Goal: Task Accomplishment & Management: Use online tool/utility

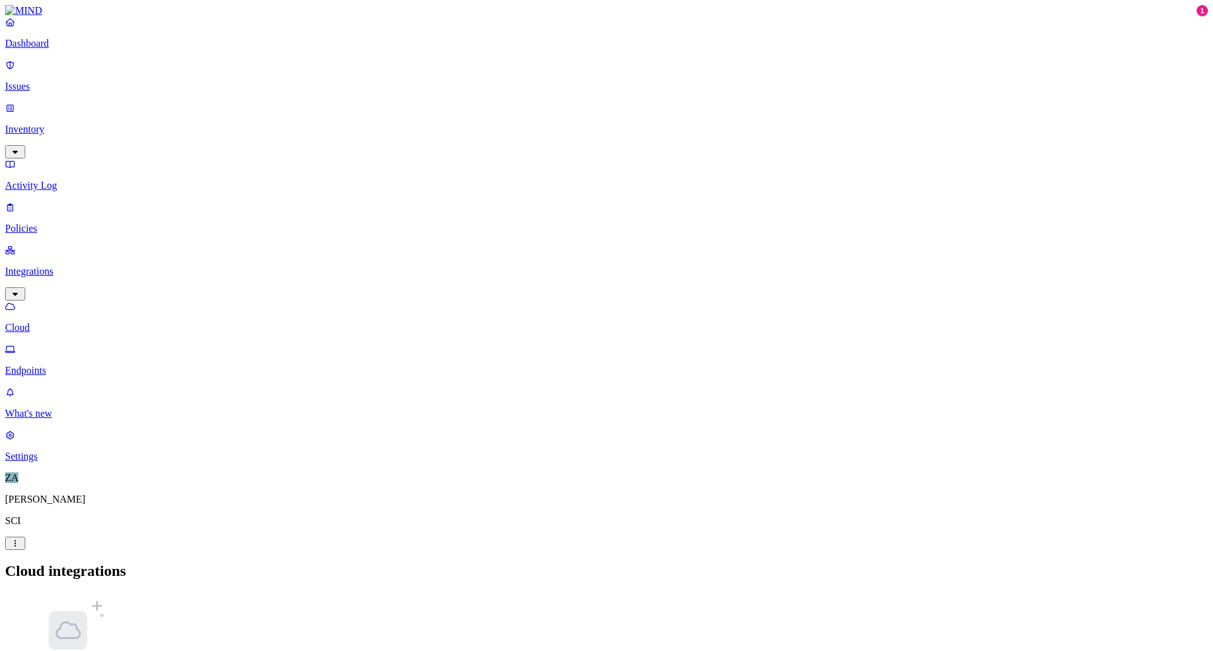
click at [69, 365] on p "Endpoints" at bounding box center [606, 370] width 1203 height 11
click at [45, 49] on p "Dashboard" at bounding box center [606, 43] width 1203 height 11
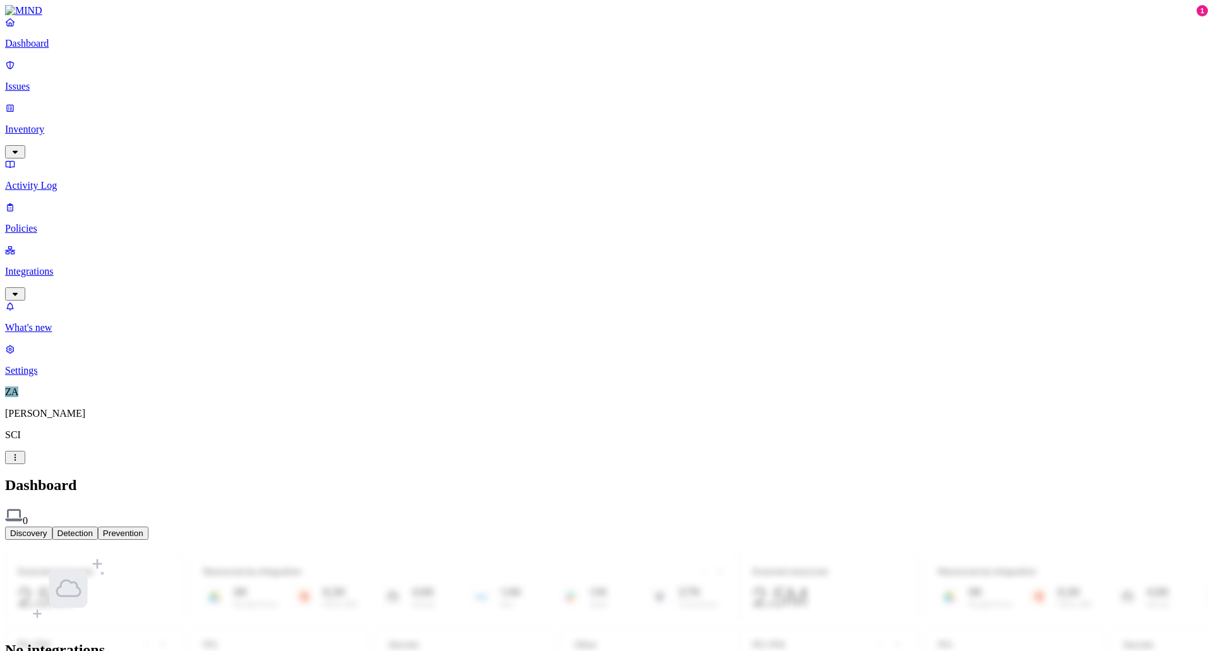
click at [41, 69] on link "Issues" at bounding box center [606, 75] width 1203 height 33
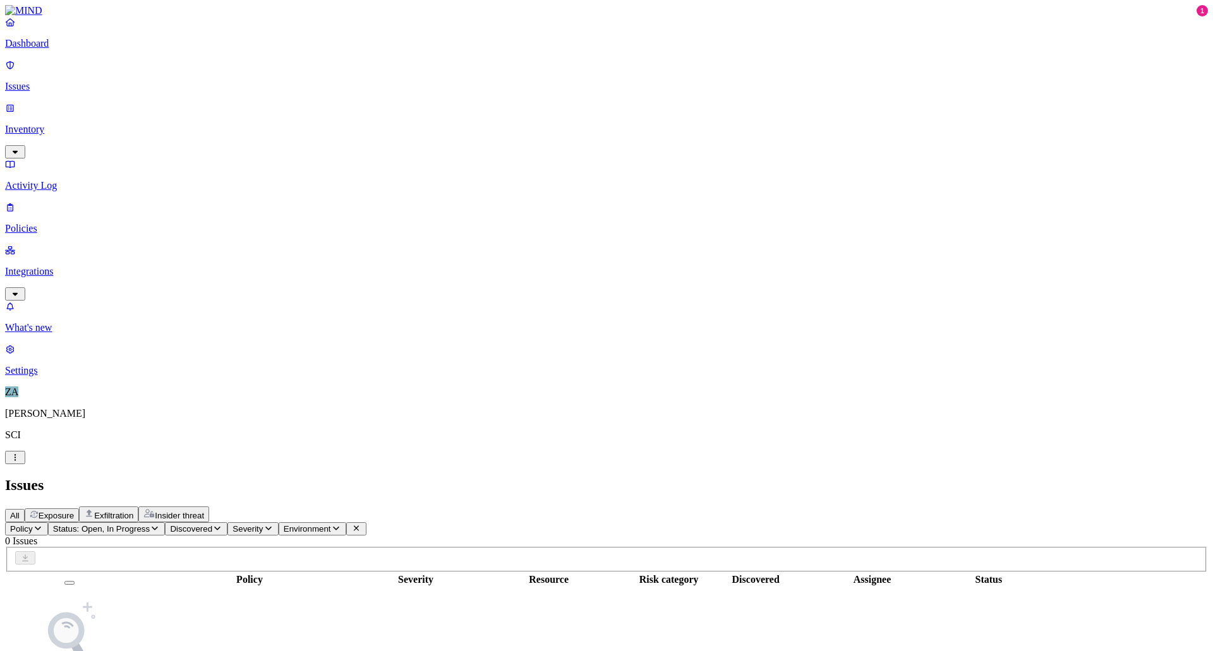
click at [57, 124] on p "Inventory" at bounding box center [606, 129] width 1203 height 11
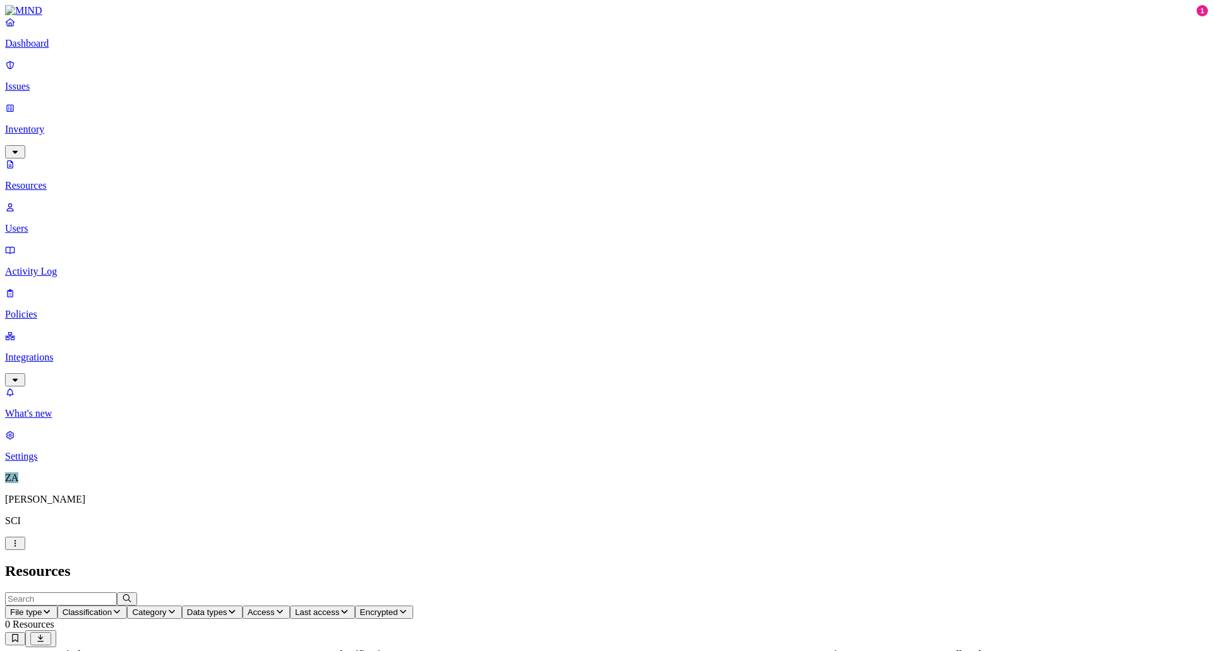
click at [51, 223] on p "Users" at bounding box center [606, 228] width 1203 height 11
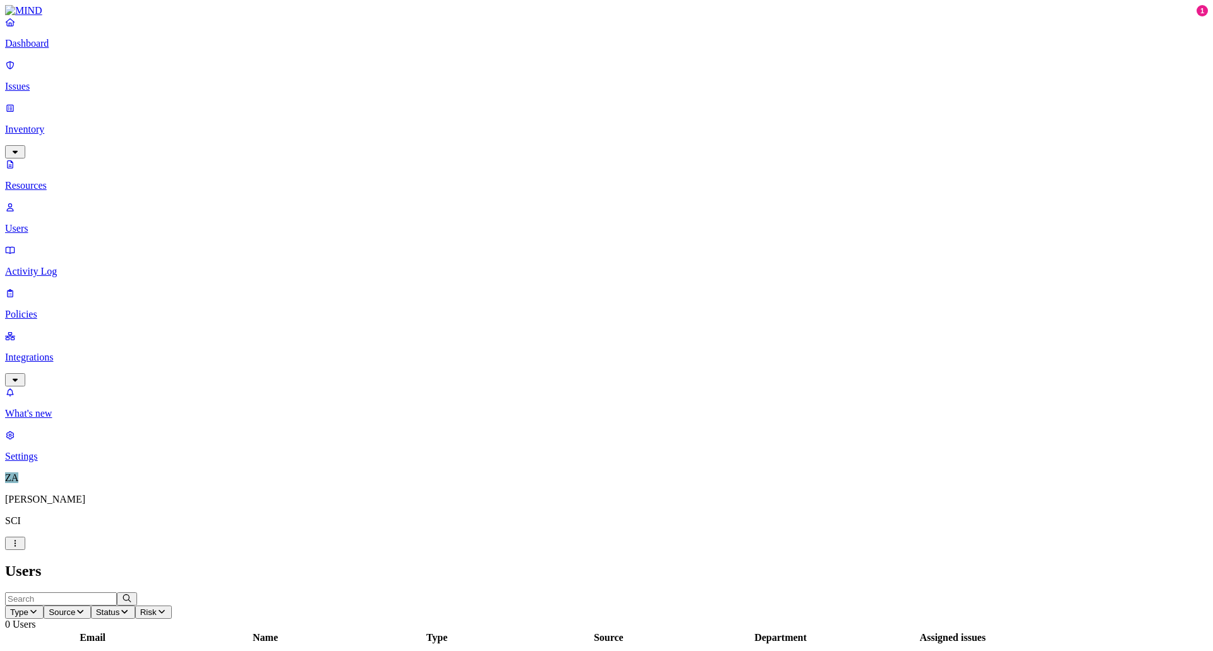
click at [46, 266] on p "Activity Log" at bounding box center [606, 271] width 1203 height 11
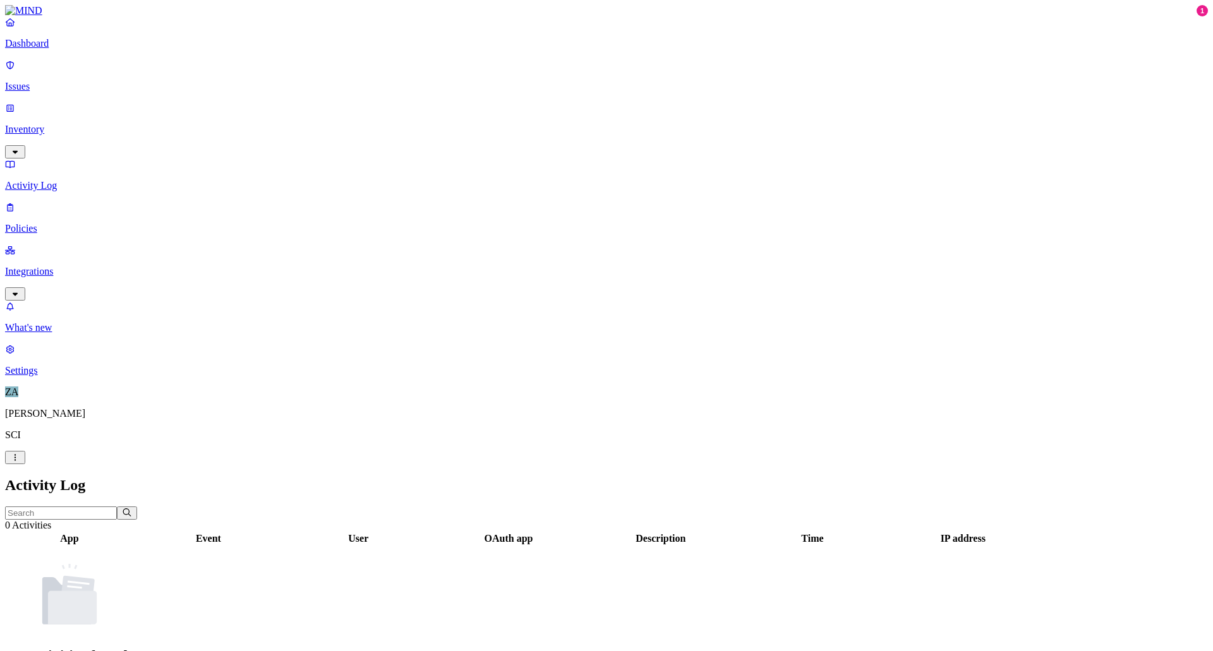
click at [46, 266] on p "Integrations" at bounding box center [606, 271] width 1203 height 11
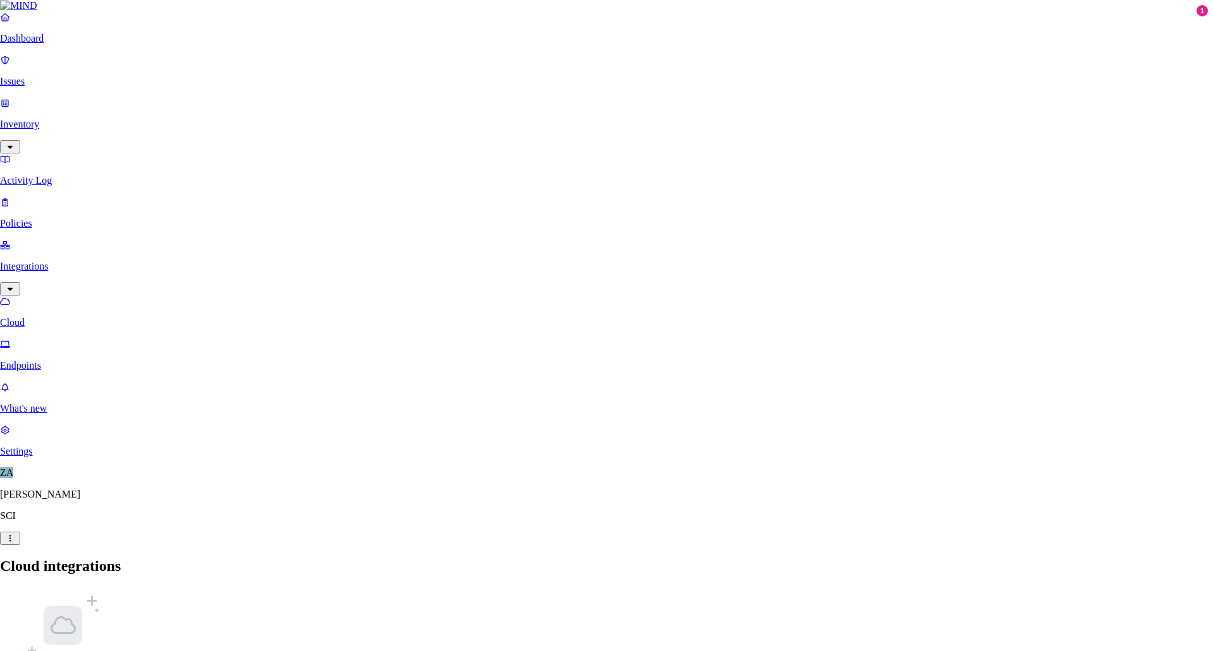
scroll to position [126, 0]
